Goal: Task Accomplishment & Management: Use online tool/utility

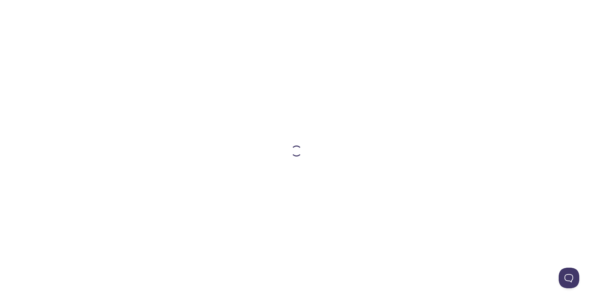
click at [289, 159] on div at bounding box center [297, 151] width 352 height 302
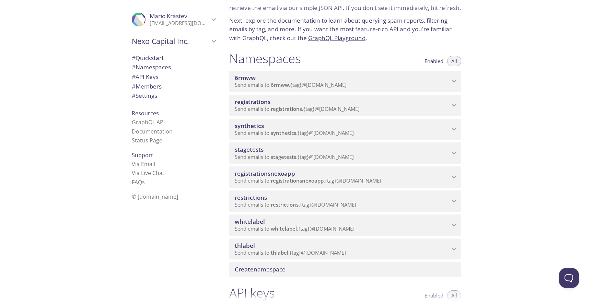
scroll to position [39, 0]
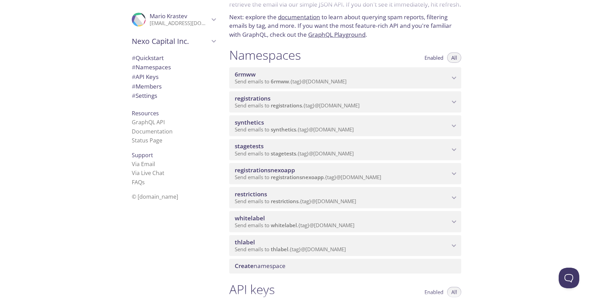
click at [204, 14] on span "[PERSON_NAME]" at bounding box center [180, 16] width 60 height 8
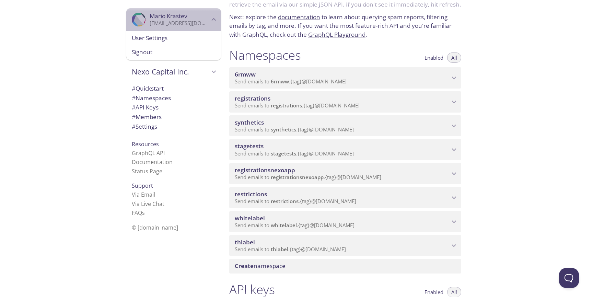
click at [204, 14] on span "[PERSON_NAME]" at bounding box center [180, 16] width 60 height 8
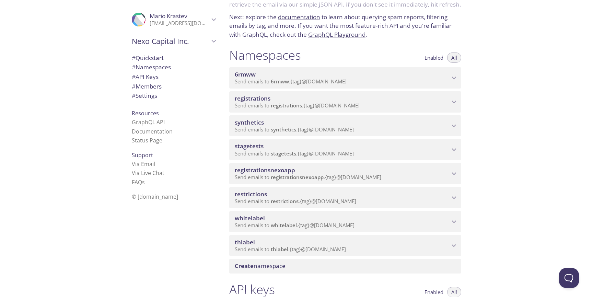
click at [322, 197] on span "restrictions" at bounding box center [342, 195] width 215 height 8
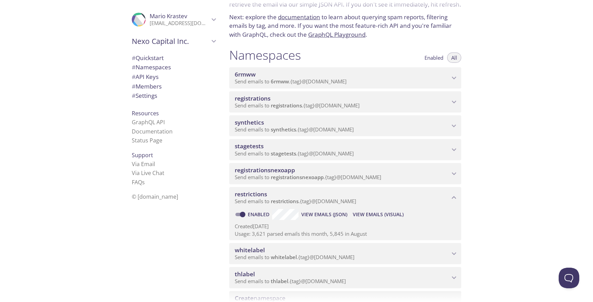
click at [367, 211] on span "View Emails (Visual)" at bounding box center [378, 215] width 51 height 8
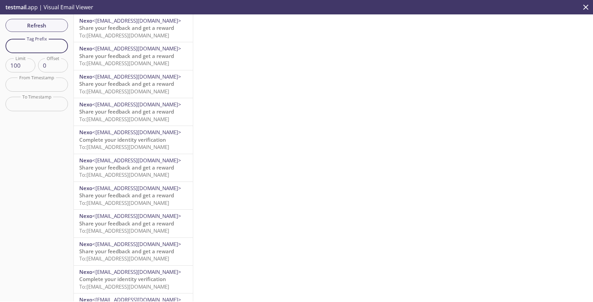
click at [56, 49] on input "text" at bounding box center [36, 46] width 63 height 14
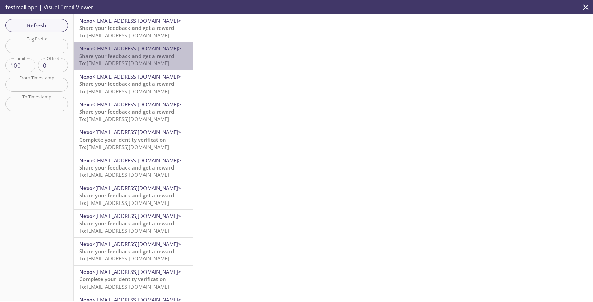
click at [131, 56] on span "Share your feedback and get a reward" at bounding box center [126, 56] width 95 height 7
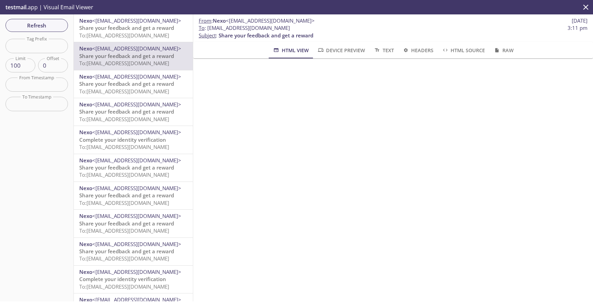
drag, startPoint x: 236, startPoint y: 28, endPoint x: 308, endPoint y: 25, distance: 71.8
click at [290, 25] on span "To : [EMAIL_ADDRESS][DOMAIN_NAME]" at bounding box center [244, 27] width 91 height 7
copy span "auto-96409457-synthetic-tests"
click at [45, 50] on input "text" at bounding box center [36, 46] width 63 height 14
paste input "auto-96409457-synthetic-tests"
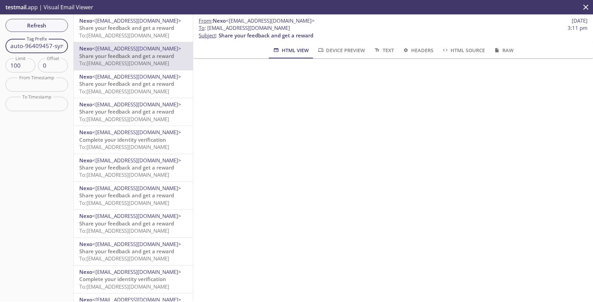
scroll to position [0, 30]
type input "auto-96409457-synthetic-tests"
click at [49, 31] on button "Refresh" at bounding box center [36, 25] width 63 height 13
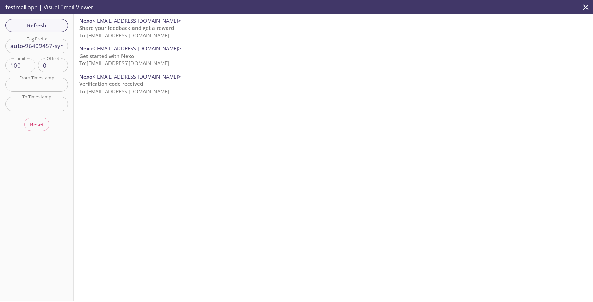
click at [147, 32] on span "To: [EMAIL_ADDRESS][DOMAIN_NAME]" at bounding box center [124, 35] width 90 height 7
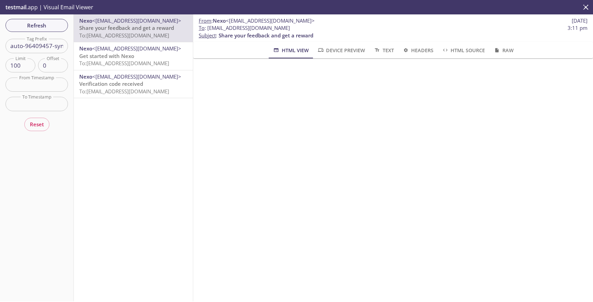
click at [147, 56] on p "Get started with Nexo To: [EMAIL_ADDRESS][DOMAIN_NAME]" at bounding box center [133, 60] width 108 height 15
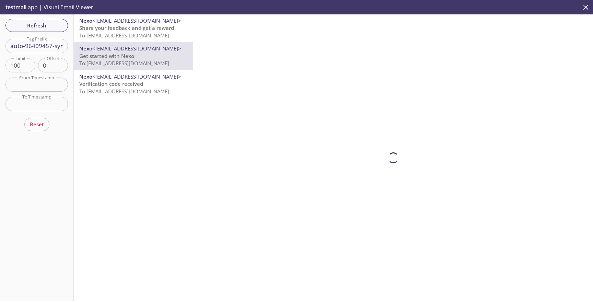
click at [147, 94] on span "To: [EMAIL_ADDRESS][DOMAIN_NAME]" at bounding box center [124, 91] width 90 height 7
